Goal: Task Accomplishment & Management: Use online tool/utility

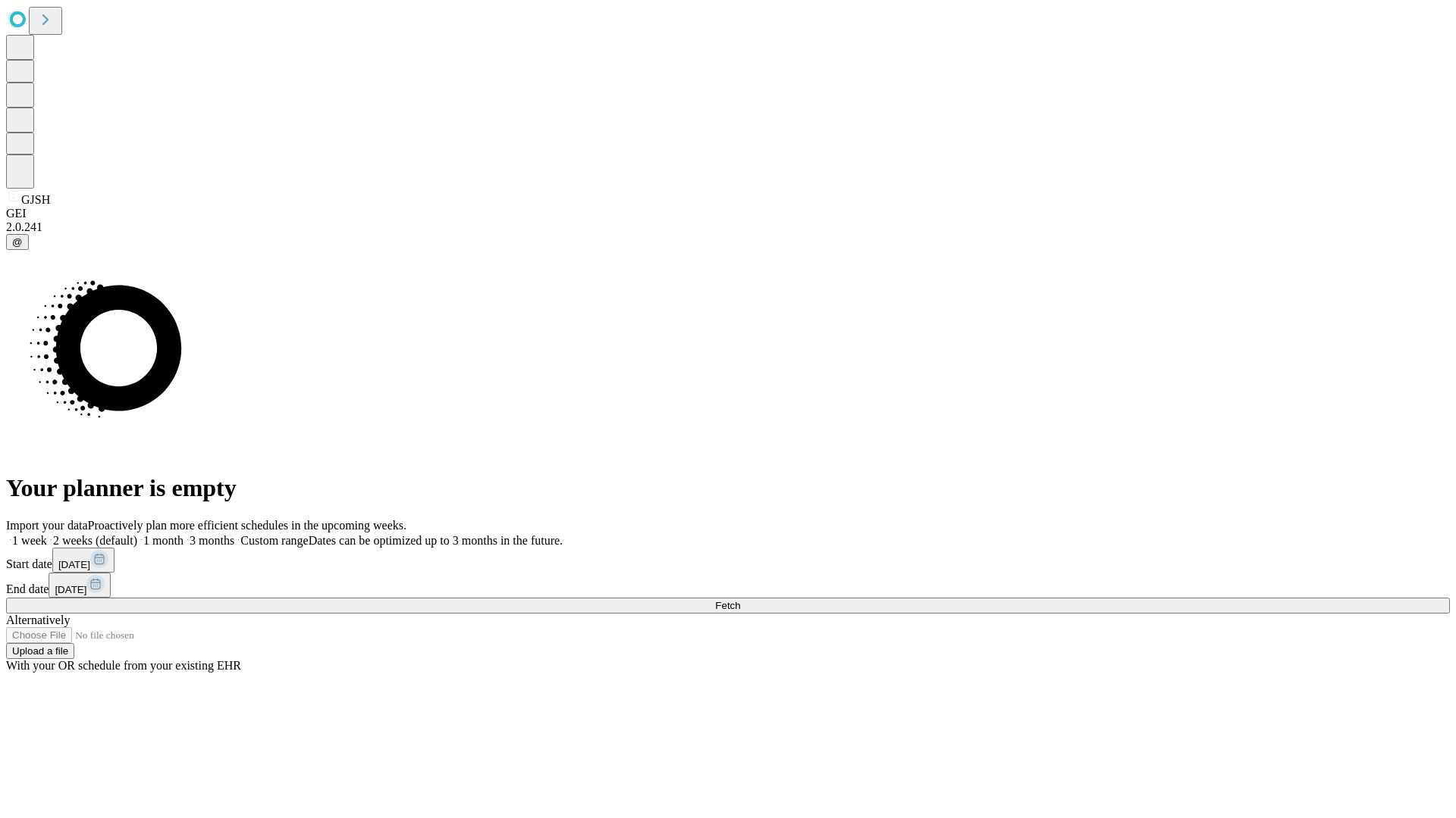
click at [740, 600] on span "Fetch" at bounding box center [728, 606] width 25 height 11
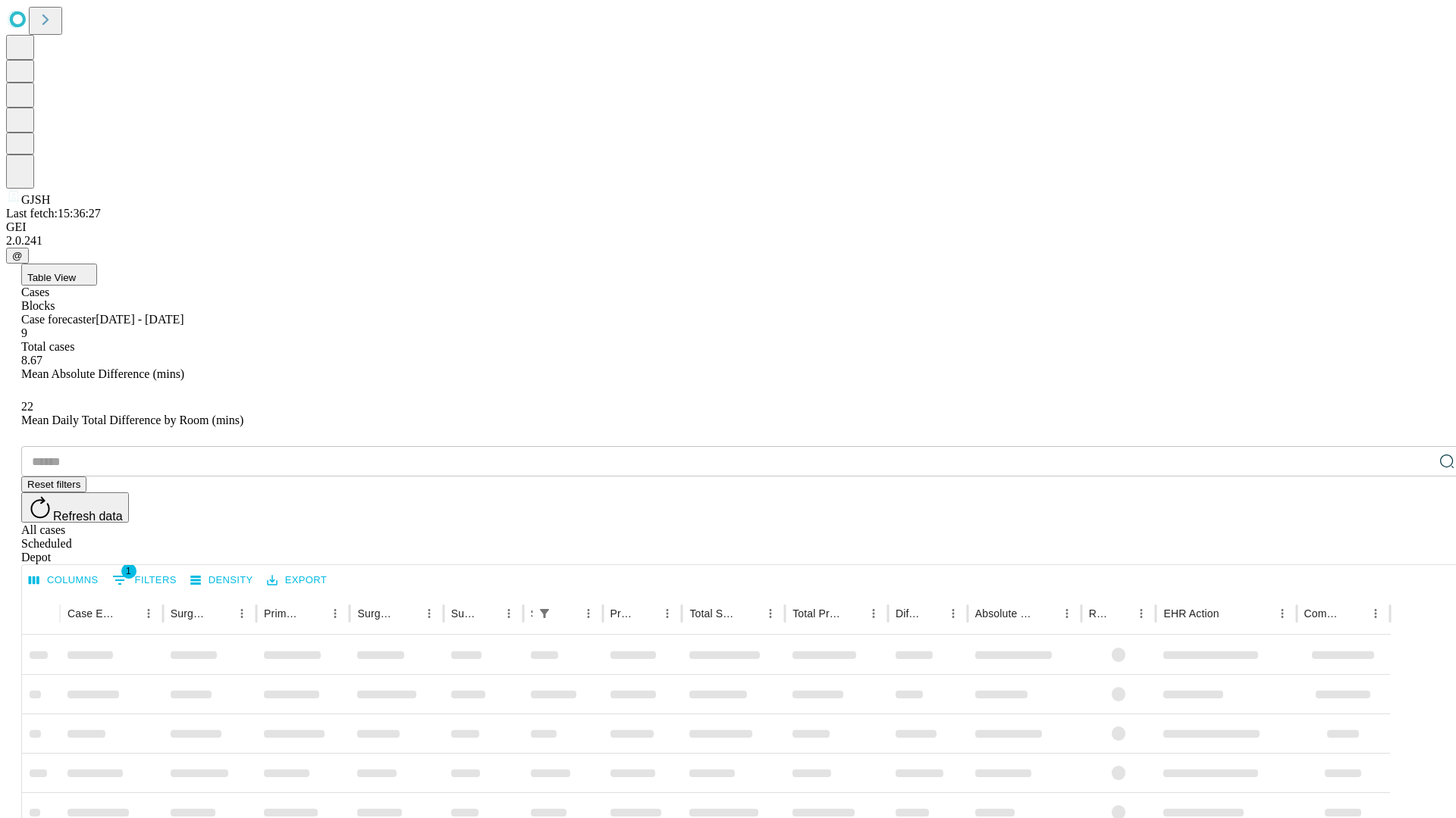
click at [1417, 551] on div "Depot" at bounding box center [743, 558] width 1444 height 13
